Goal: Complete application form

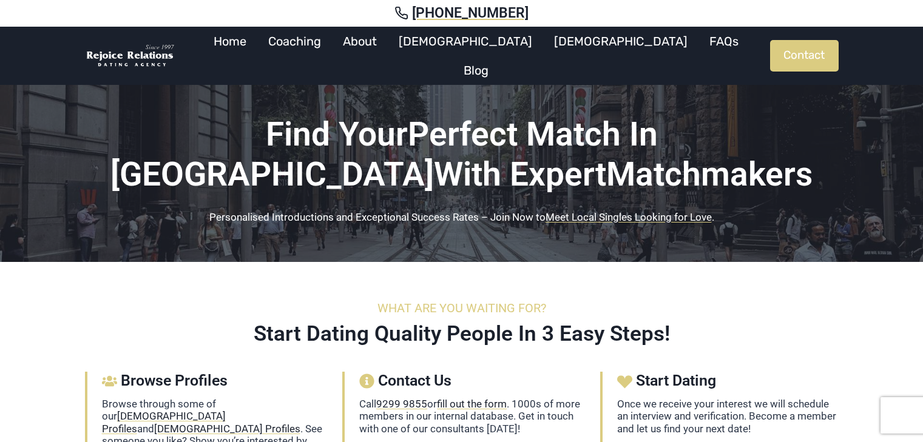
scroll to position [162, 0]
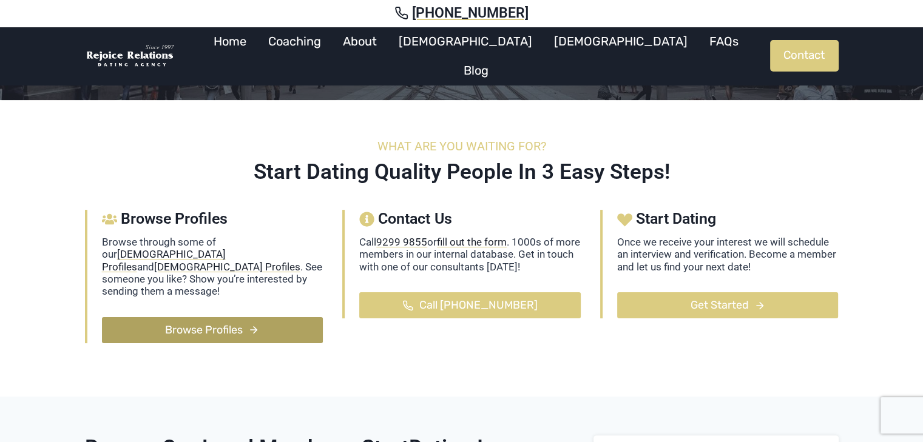
click at [183, 322] on span "Browse Profiles" at bounding box center [204, 331] width 78 height 18
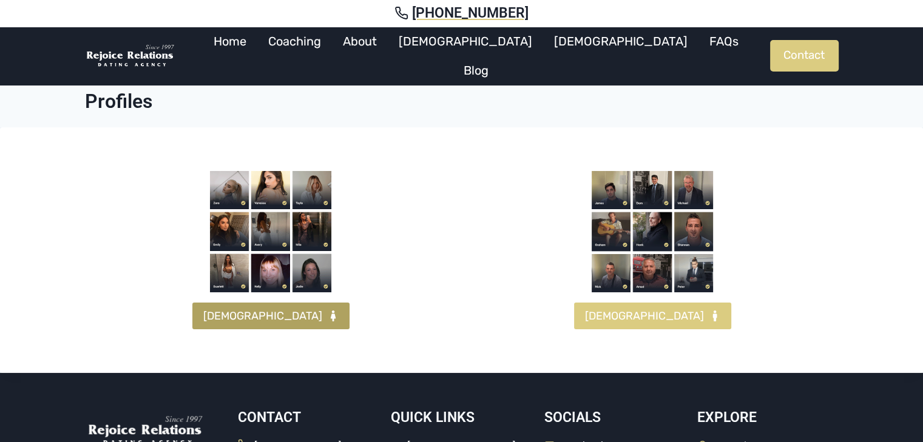
click at [275, 318] on span "[DEMOGRAPHIC_DATA]" at bounding box center [262, 317] width 119 height 18
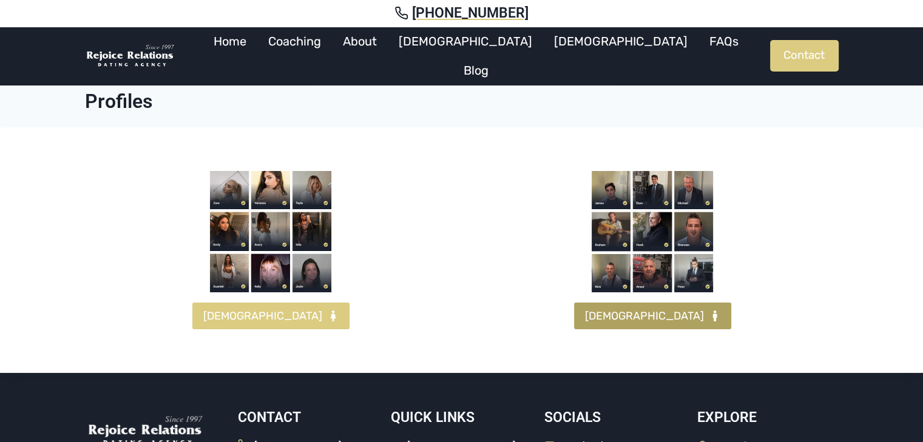
drag, startPoint x: 639, startPoint y: 316, endPoint x: 705, endPoint y: 304, distance: 66.6
click at [639, 316] on span "MALES" at bounding box center [644, 317] width 119 height 18
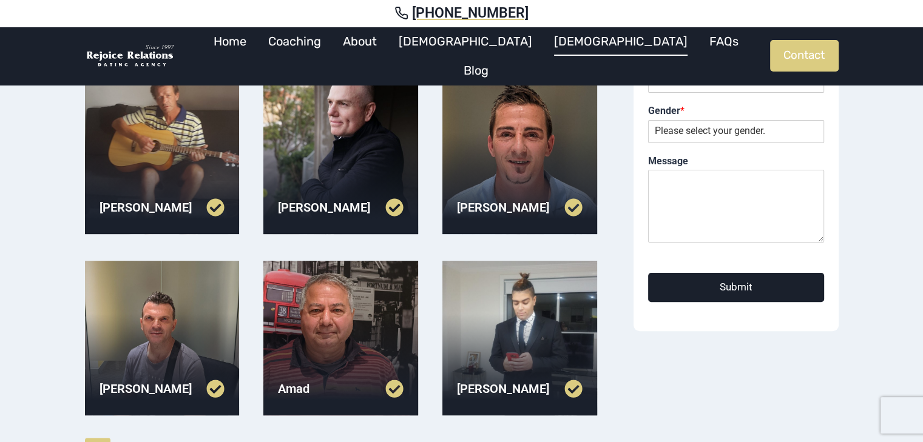
scroll to position [303, 0]
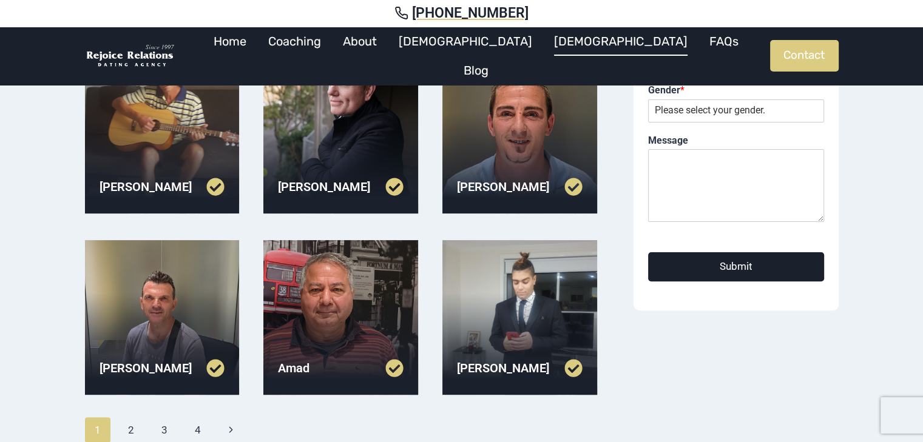
click at [348, 134] on div at bounding box center [340, 136] width 155 height 155
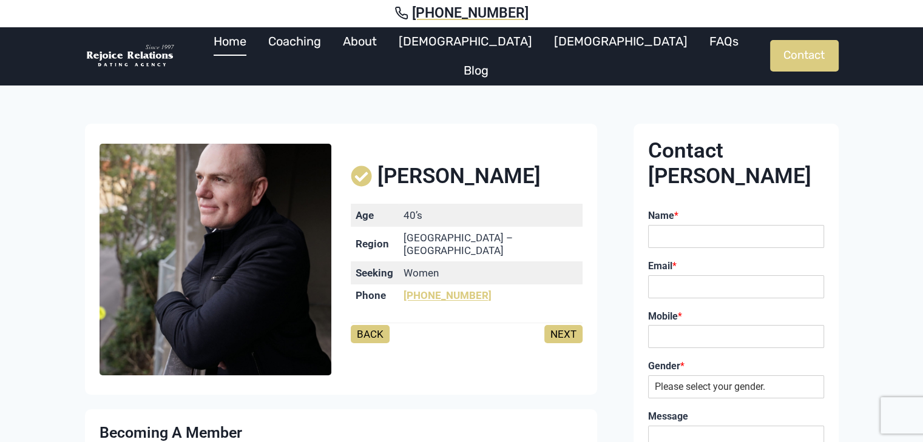
click at [257, 55] on link "Home" at bounding box center [230, 41] width 55 height 29
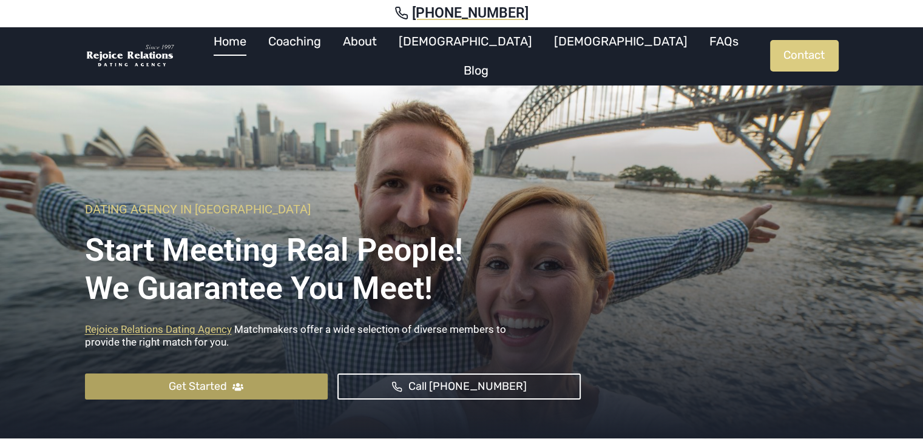
click at [203, 378] on span "Get Started" at bounding box center [198, 387] width 58 height 18
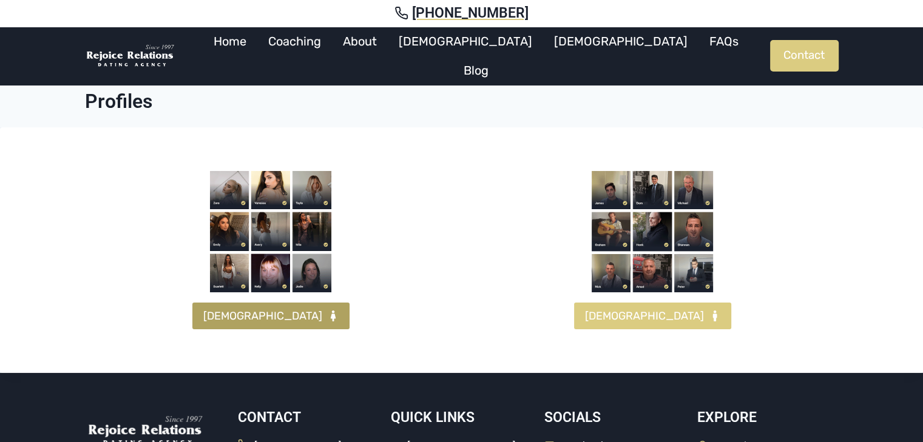
click at [262, 317] on span "[DEMOGRAPHIC_DATA]" at bounding box center [262, 317] width 119 height 18
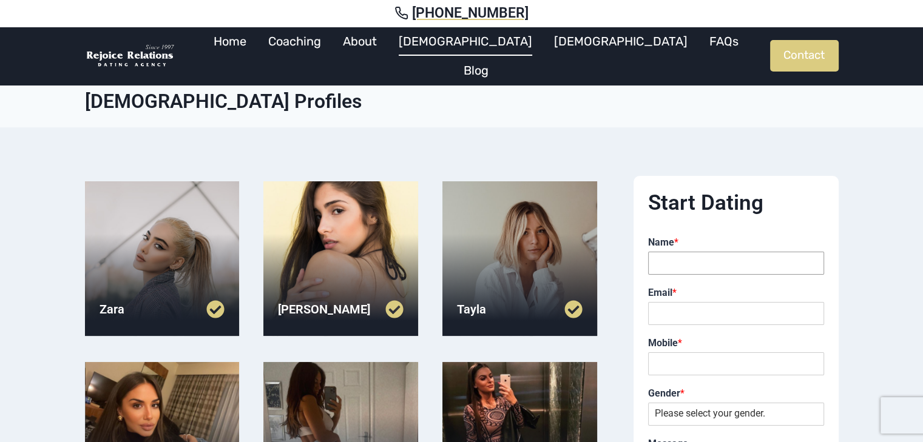
click at [700, 266] on input "Name *" at bounding box center [736, 263] width 176 height 23
type input "[PERSON_NAME]"
click at [678, 311] on input "Email *" at bounding box center [736, 313] width 176 height 23
type input "[EMAIL_ADDRESS][DOMAIN_NAME]"
